Goal: Task Accomplishment & Management: Manage account settings

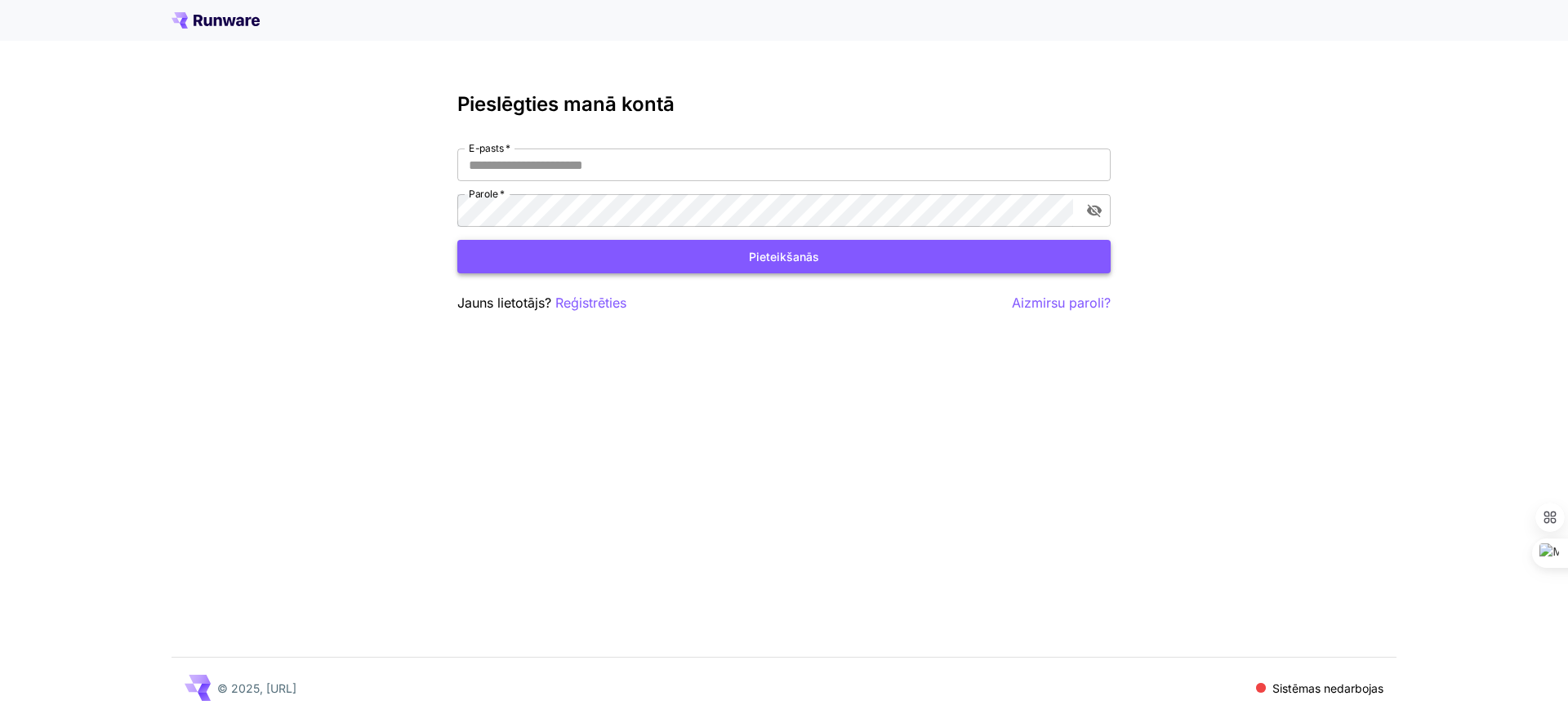
type input "**********"
click at [778, 259] on font "Pieteikšanās" at bounding box center [783, 257] width 70 height 14
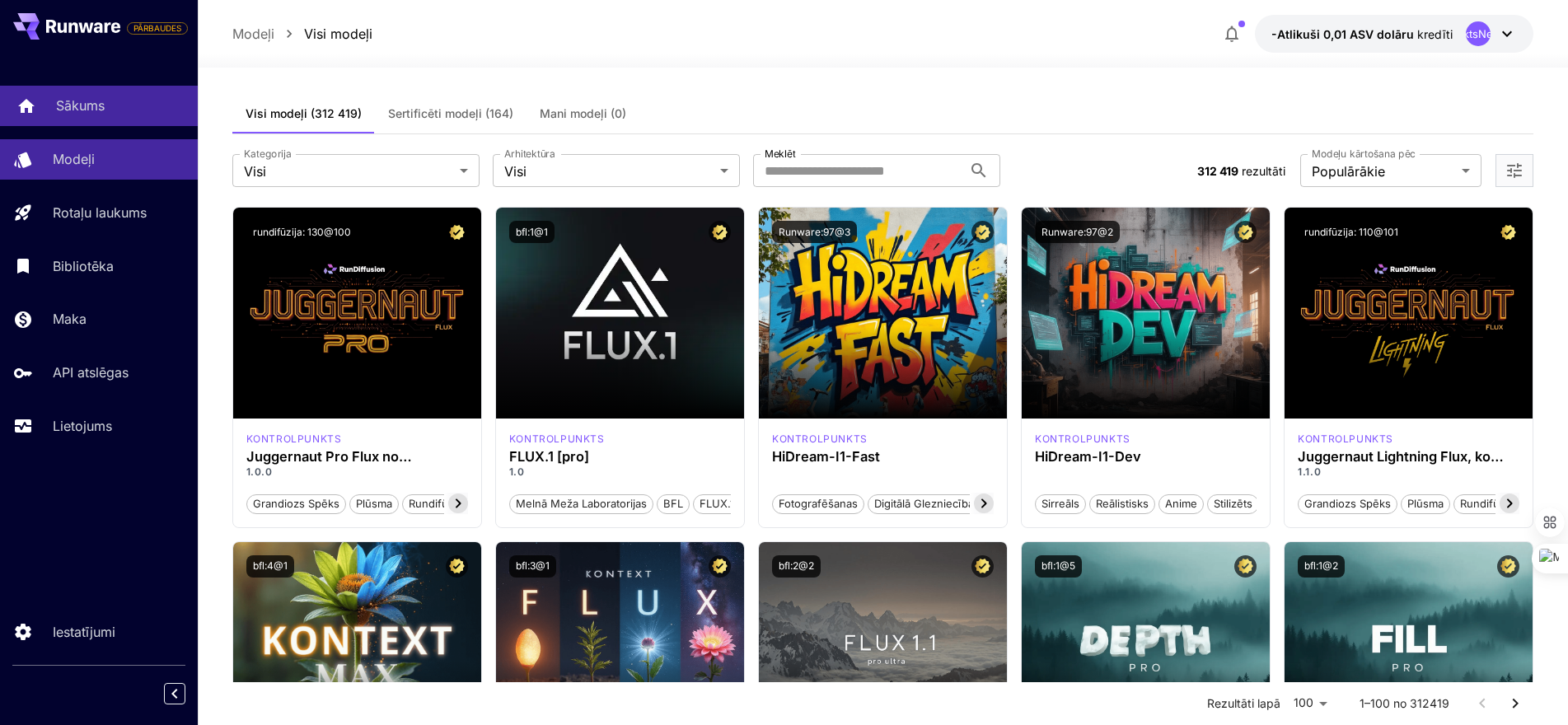
click at [80, 110] on font "Sākums" at bounding box center [80, 105] width 49 height 17
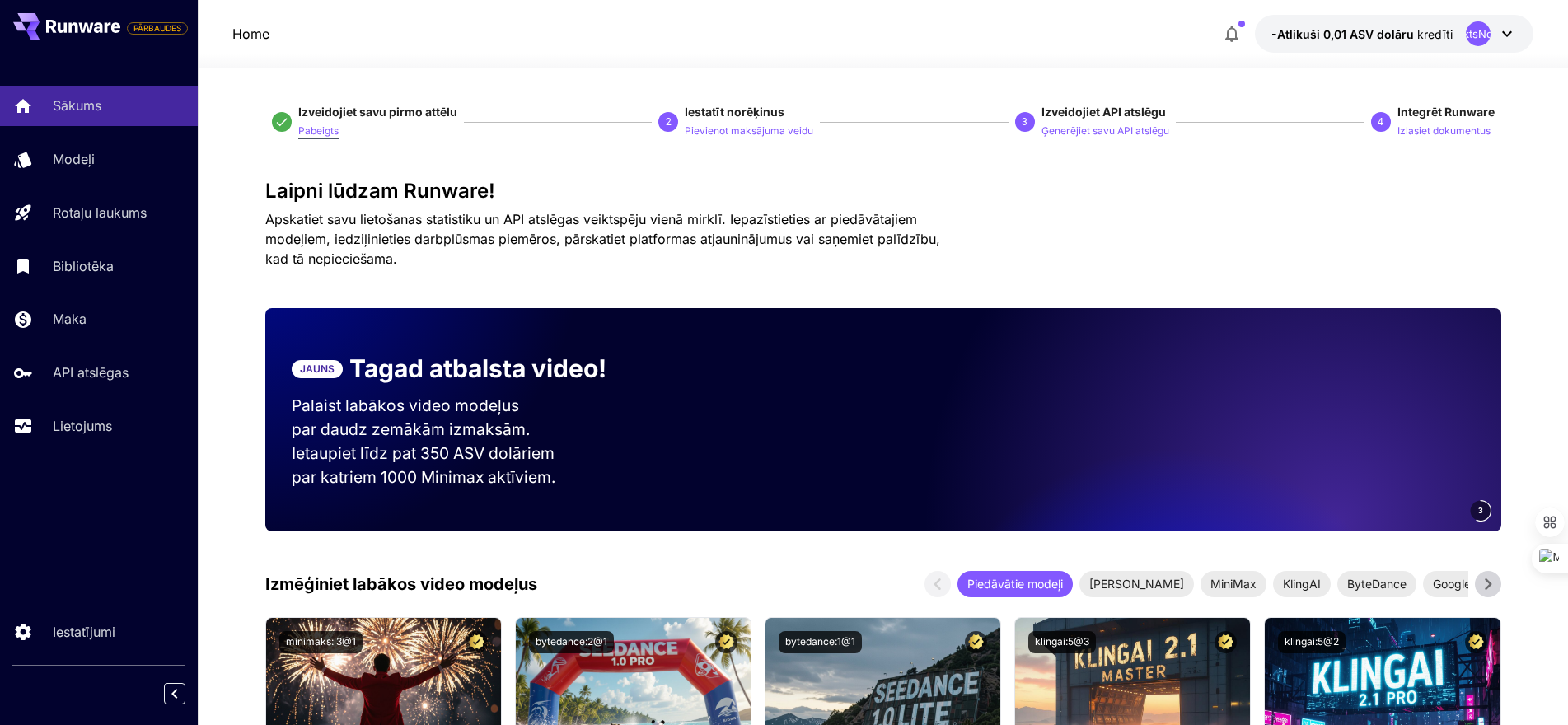
click at [320, 134] on font "Pabeigts" at bounding box center [318, 131] width 40 height 12
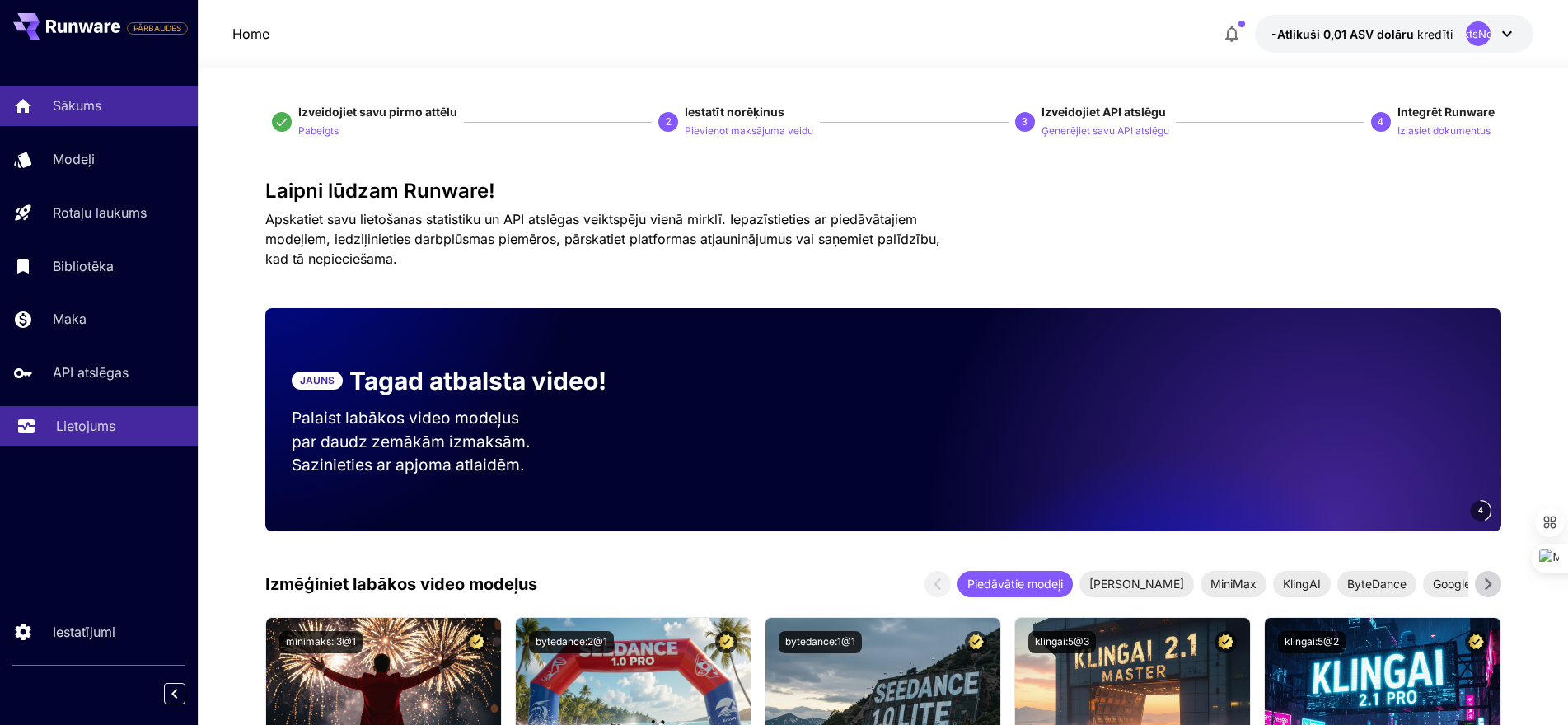
scroll to position [247, 0]
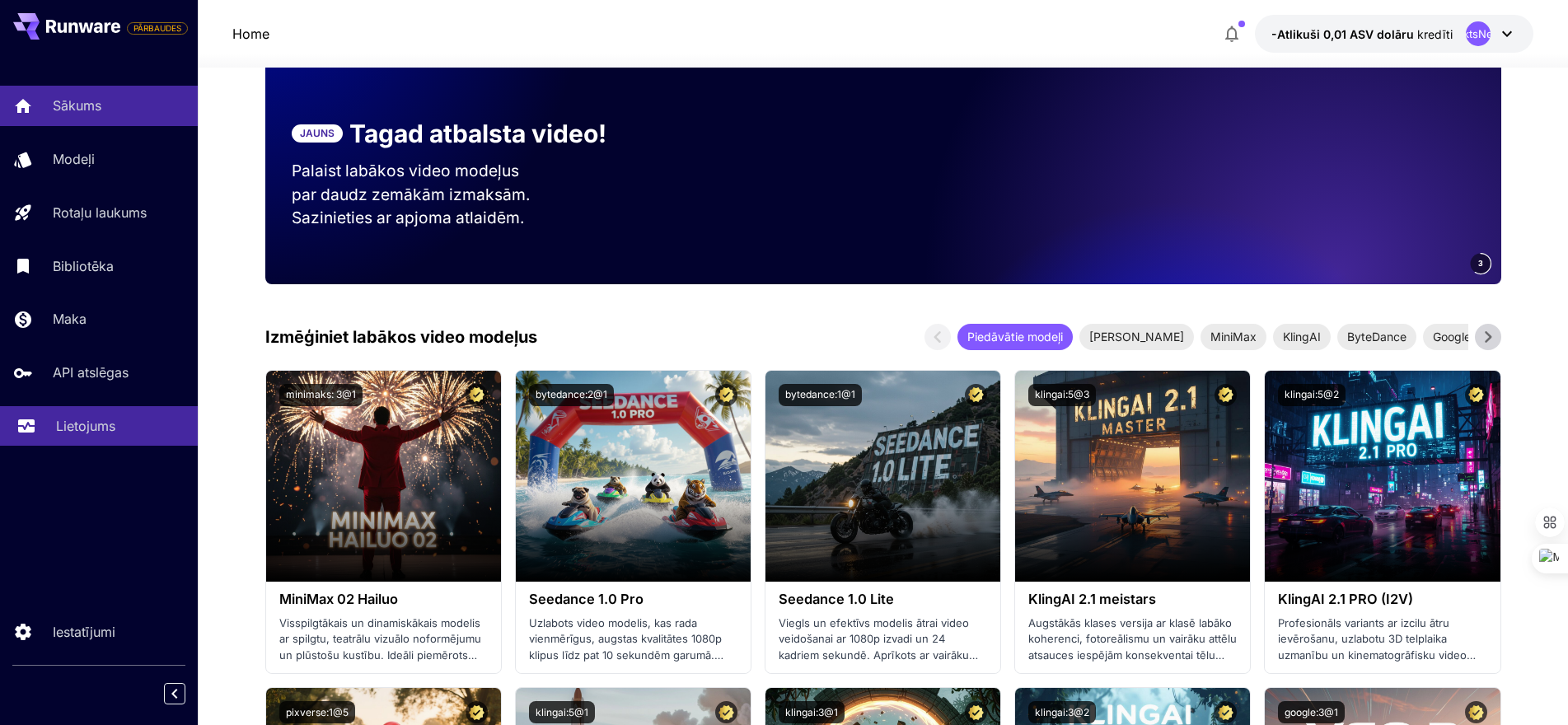
click at [94, 424] on font "Lietojums" at bounding box center [85, 426] width 59 height 17
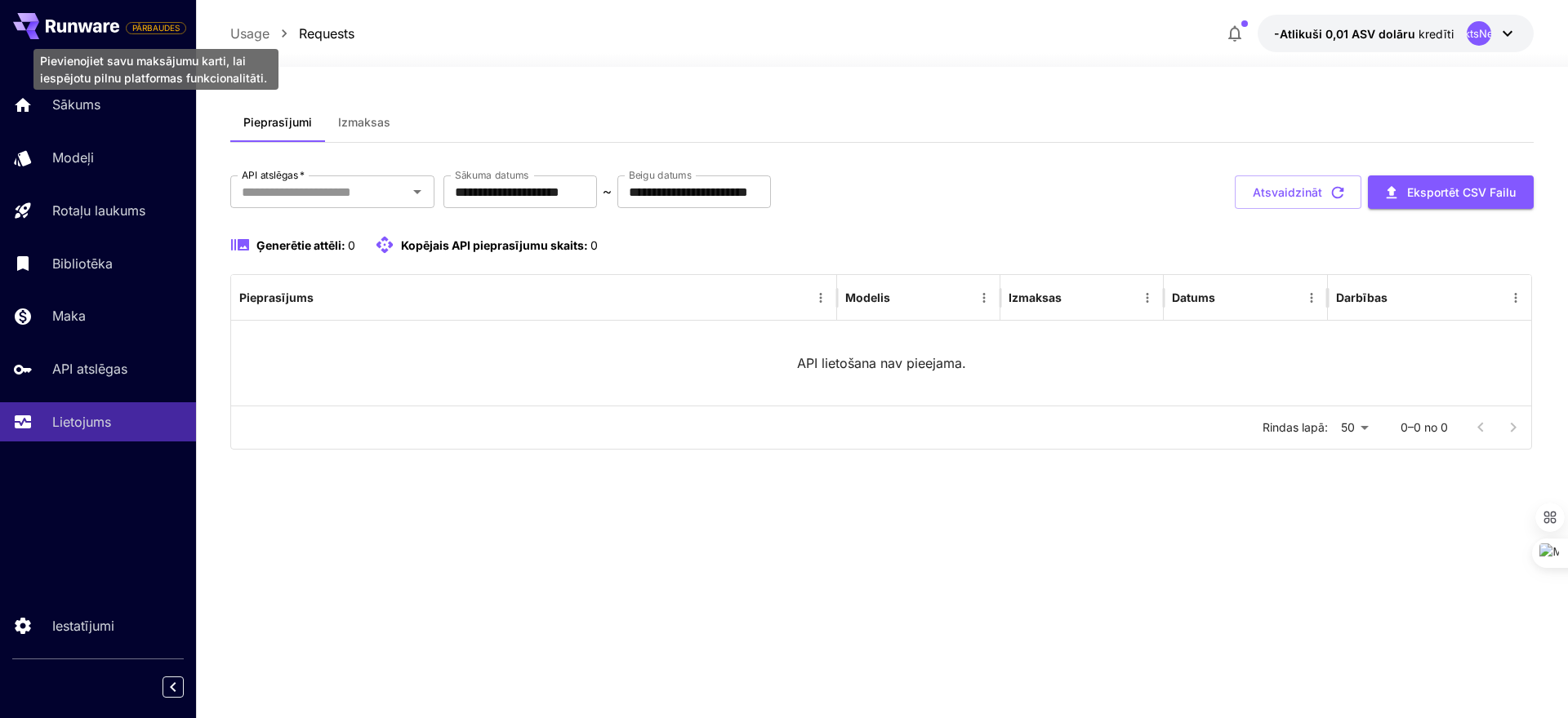
click at [152, 28] on font "PĀRBAUDES" at bounding box center [155, 28] width 47 height 9
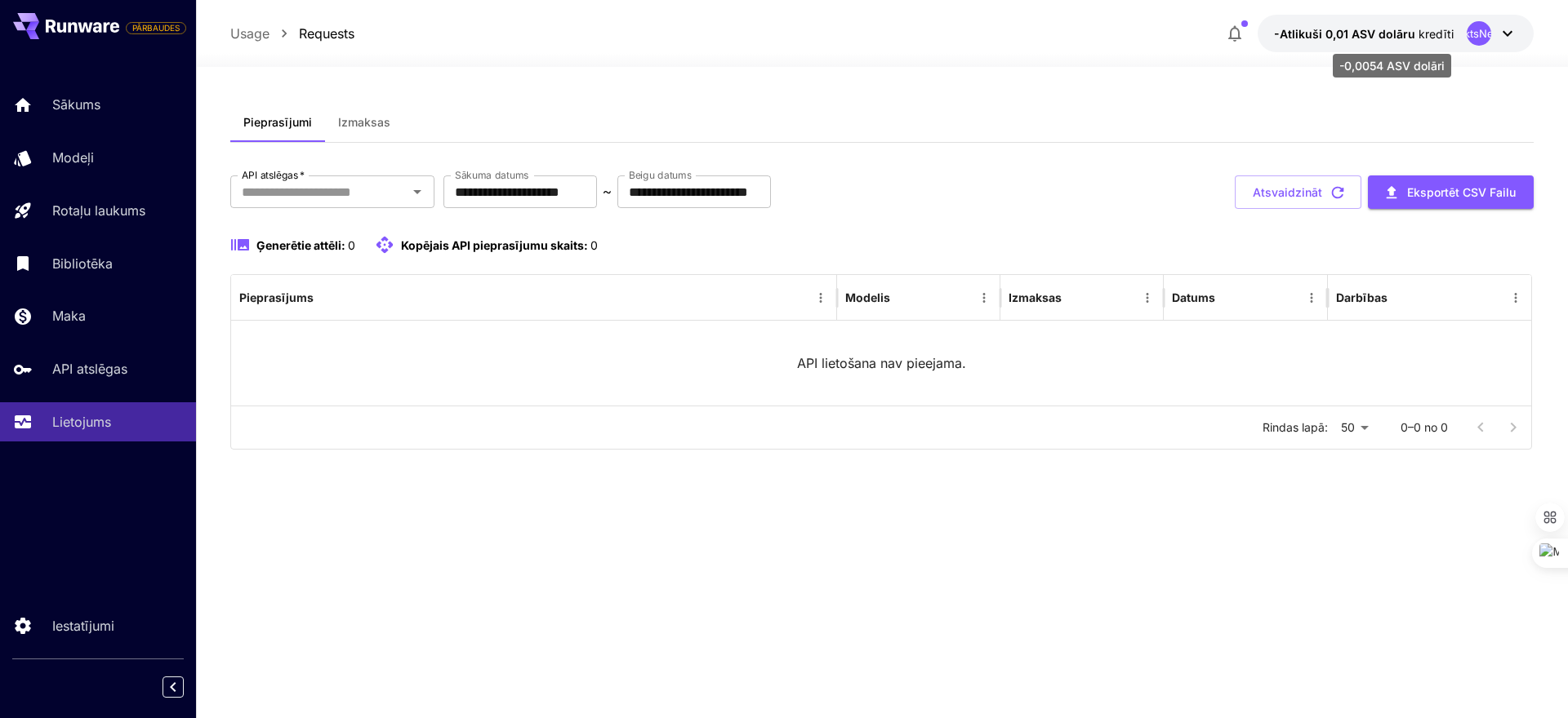
click at [1364, 34] on font "-Atlikuši 0,01 ASV dolāru" at bounding box center [1345, 34] width 141 height 14
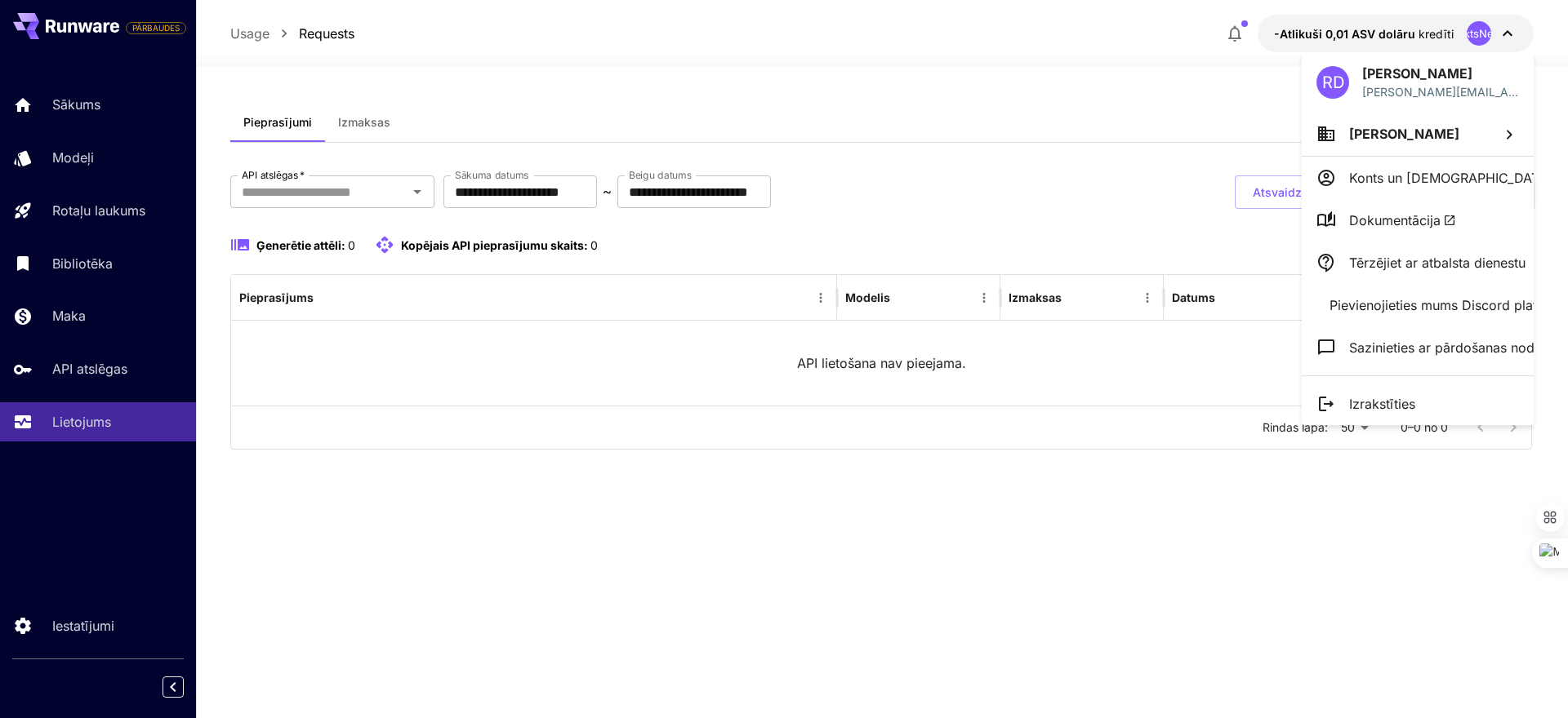
click at [1396, 178] on font "Konts un [DEMOGRAPHIC_DATA]" at bounding box center [1452, 178] width 204 height 16
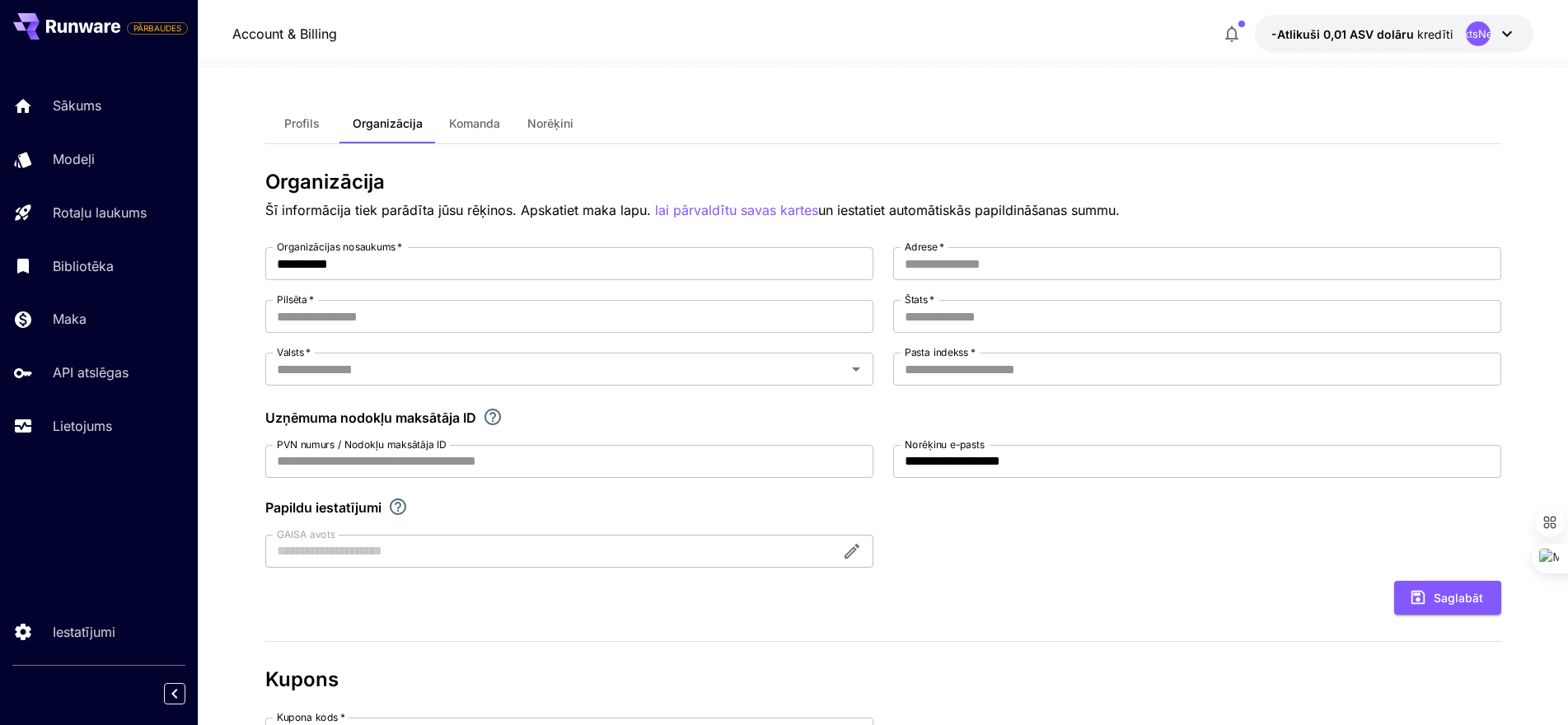
click at [1507, 32] on icon at bounding box center [1507, 33] width 20 height 20
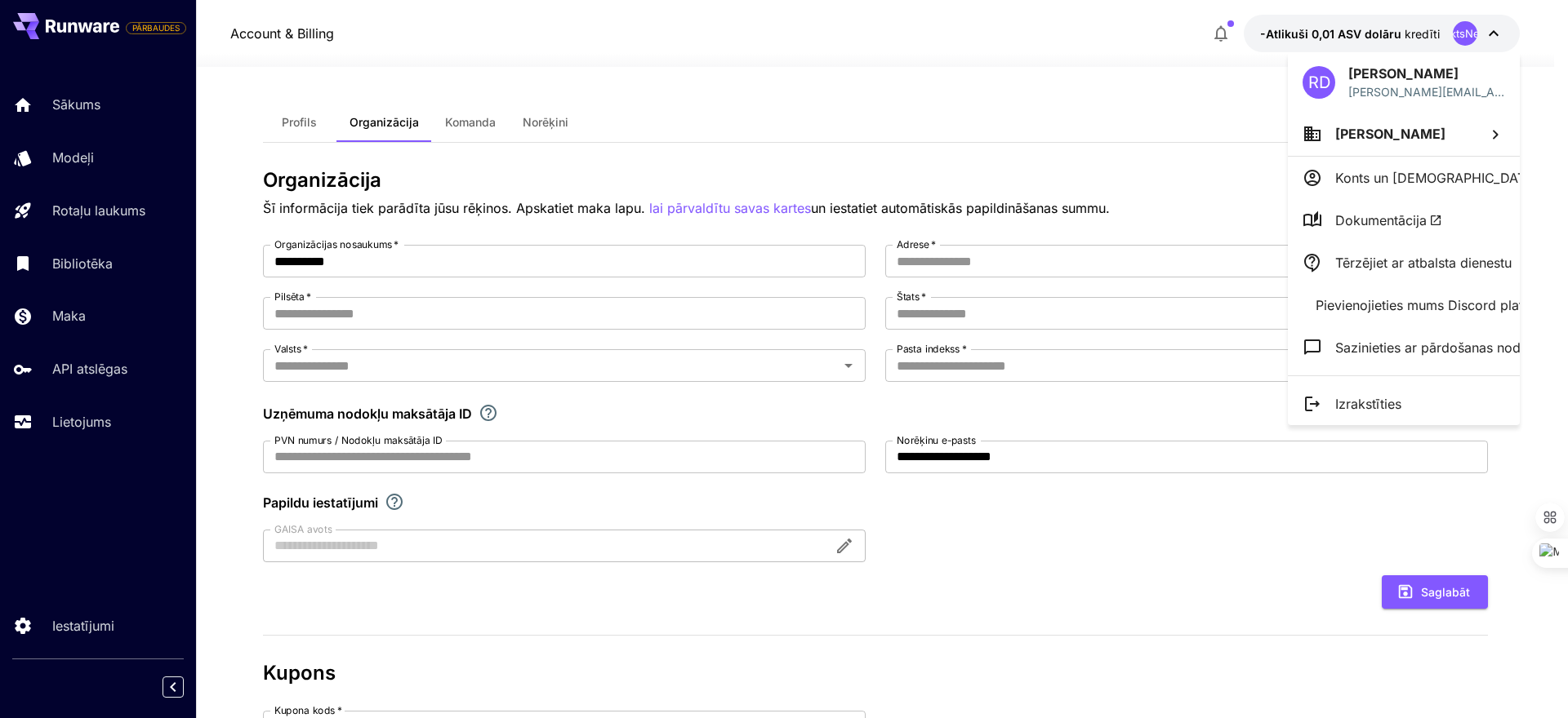
click at [1386, 219] on font "Dokumentācija" at bounding box center [1381, 220] width 91 height 16
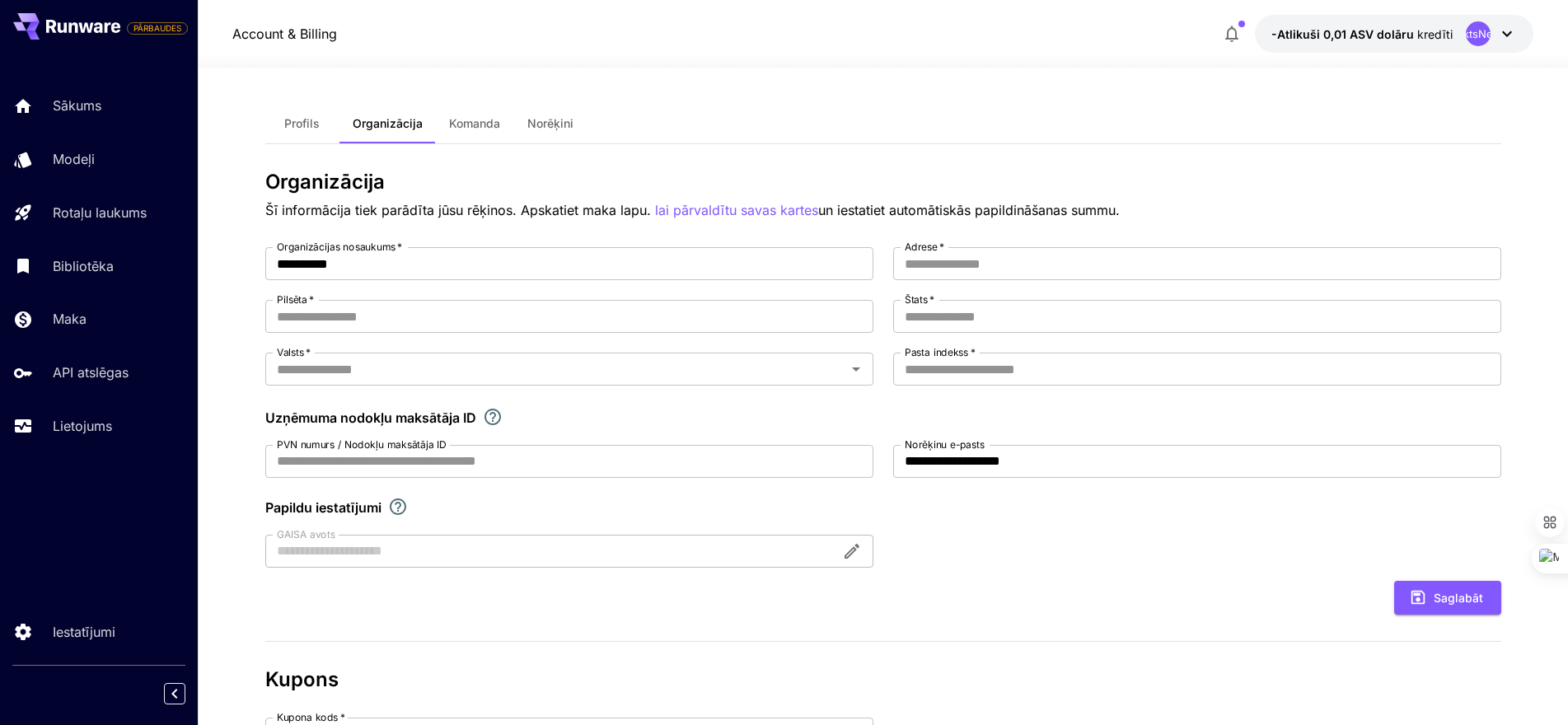
click at [1505, 34] on icon at bounding box center [1506, 34] width 10 height 6
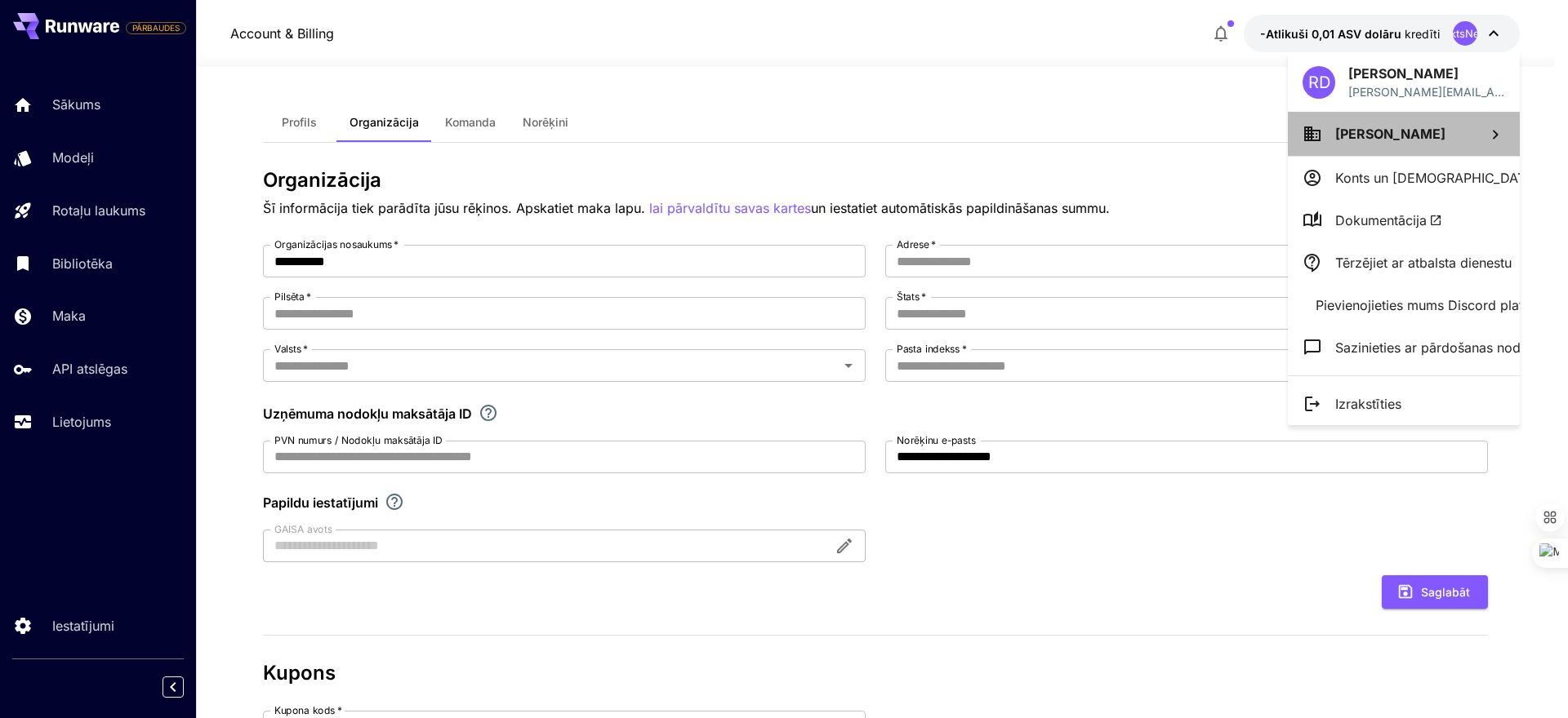
click at [1490, 135] on icon at bounding box center [1496, 134] width 20 height 20
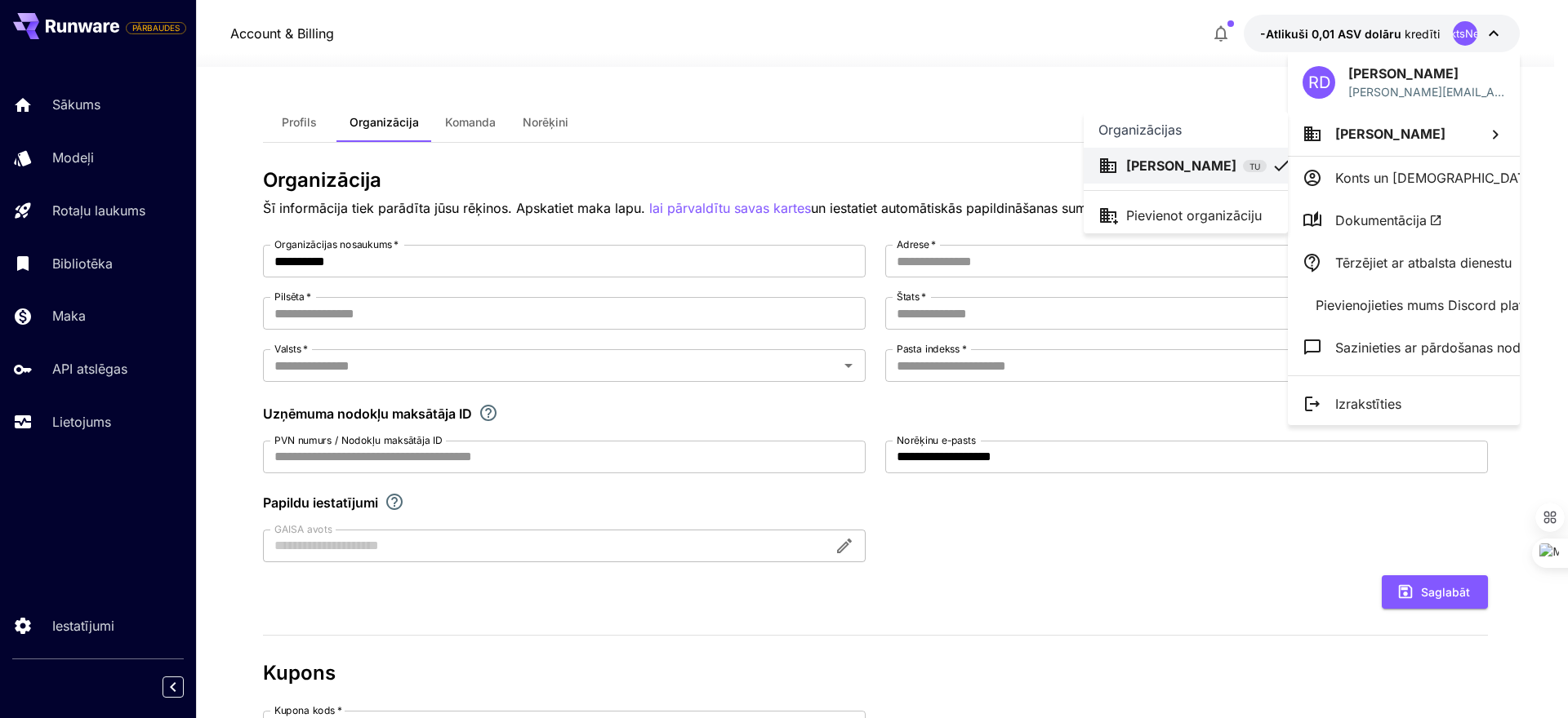
click at [758, 621] on div at bounding box center [784, 359] width 1568 height 718
click at [352, 636] on div at bounding box center [784, 359] width 1568 height 718
